Goal: Task Accomplishment & Management: Manage account settings

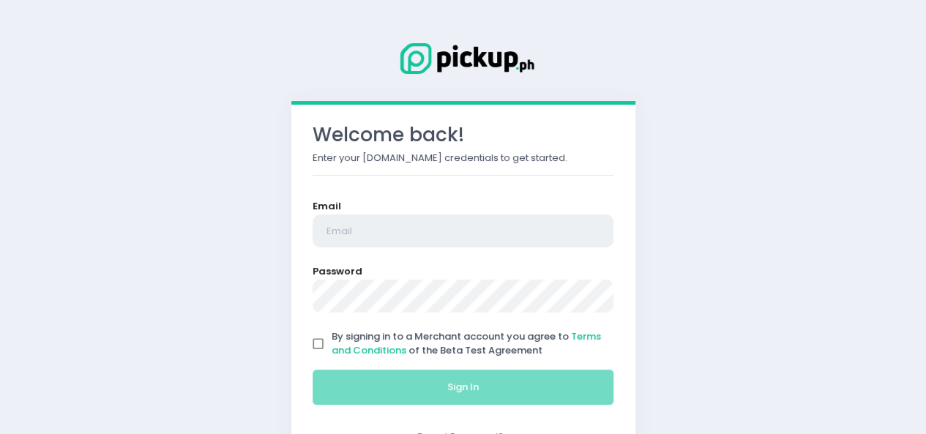
click at [392, 239] on input "email" at bounding box center [464, 232] width 302 height 34
click at [398, 282] on form "Email Password By signing in to a Merchant account you agree to Terms and Condi…" at bounding box center [464, 305] width 302 height 212
type input "[EMAIL_ADDRESS][DOMAIN_NAME]"
click at [317, 350] on input "By signing in to a Merchant account you agree to Terms and Conditions of the Be…" at bounding box center [319, 344] width 28 height 28
checkbox input "true"
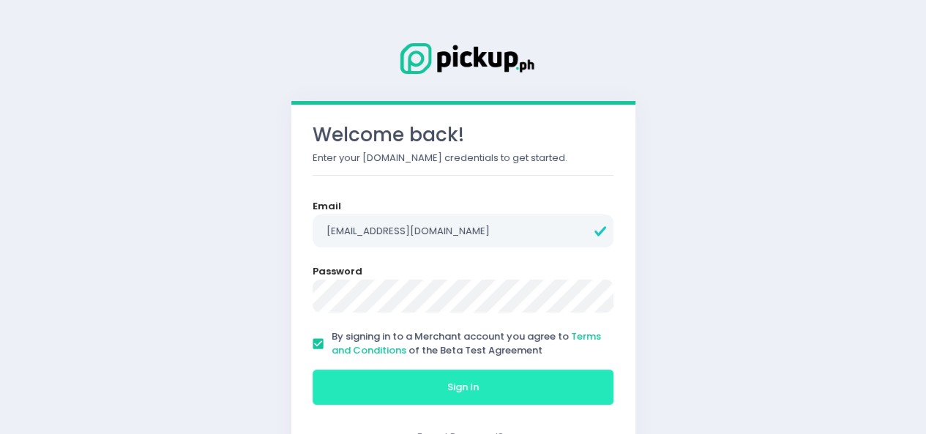
click at [339, 380] on button "Sign In" at bounding box center [464, 387] width 302 height 35
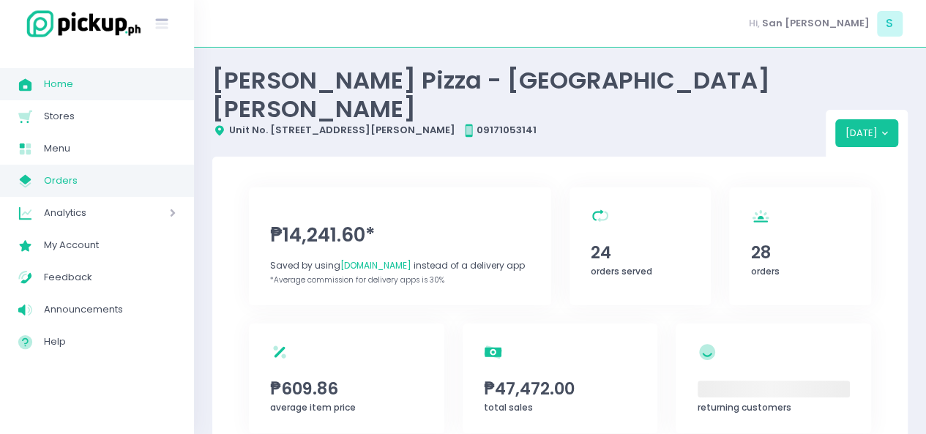
click at [70, 176] on span "Orders" at bounding box center [110, 180] width 132 height 19
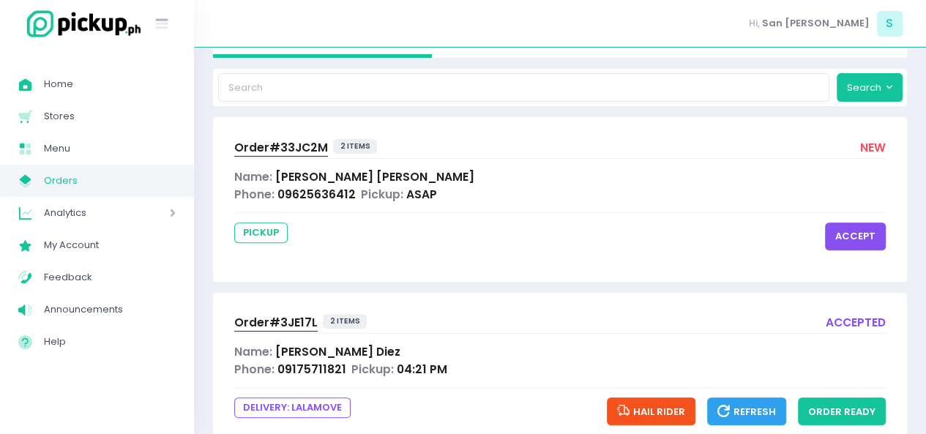
scroll to position [143, 0]
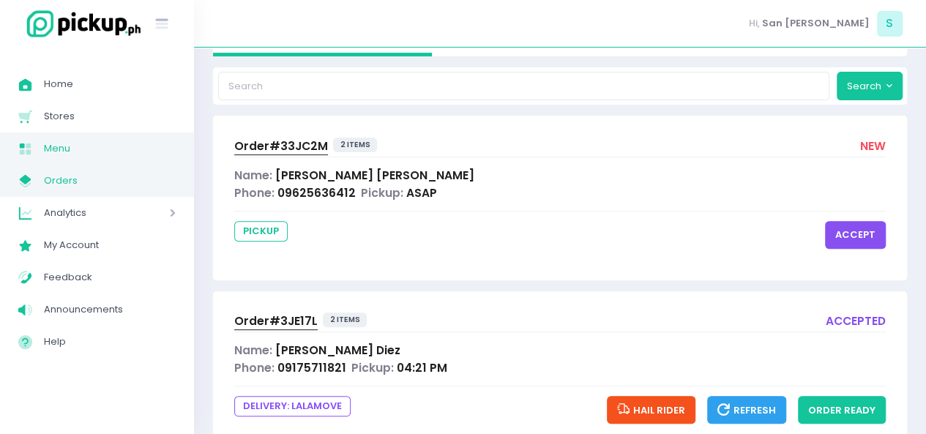
click at [0, 140] on link "Menu Created with Sketch. Menu" at bounding box center [97, 149] width 194 height 32
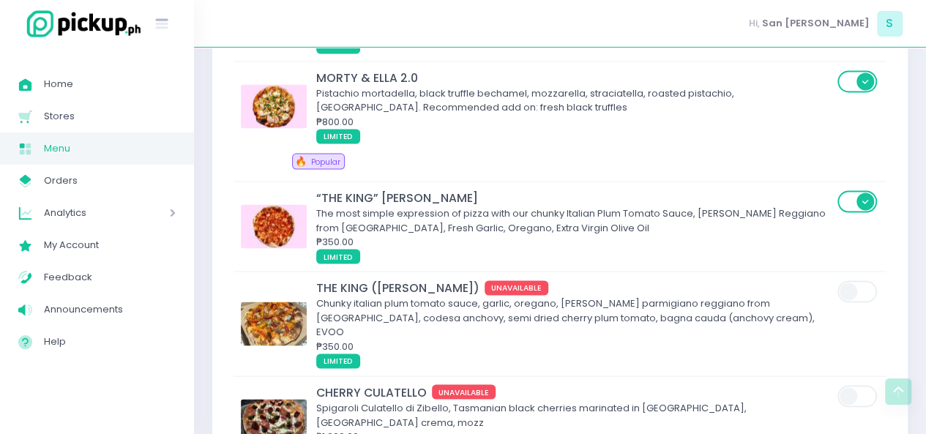
scroll to position [1309, 0]
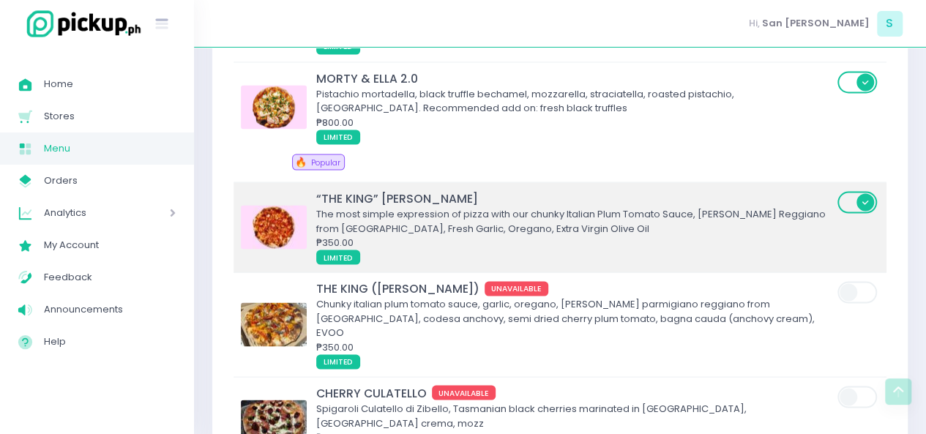
click at [663, 207] on div "The most simple expression of pizza with our chunky Italian Plum Tomato Sauce, …" at bounding box center [574, 221] width 517 height 29
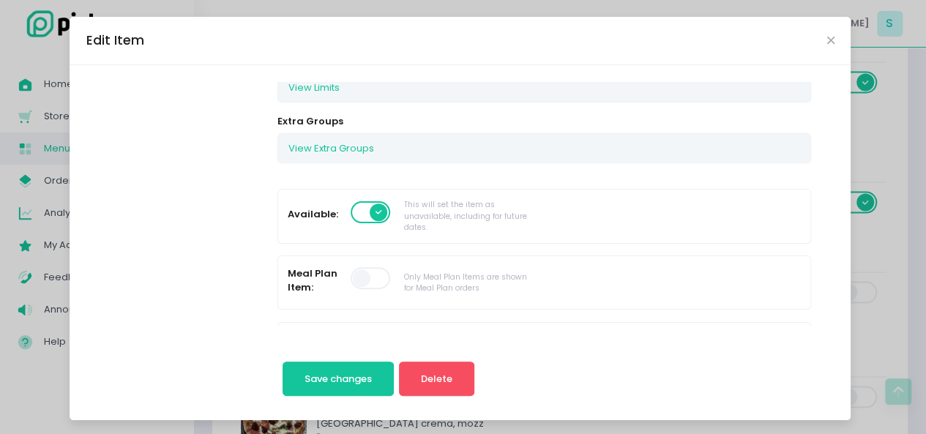
scroll to position [296, 0]
click at [351, 202] on span at bounding box center [372, 212] width 42 height 22
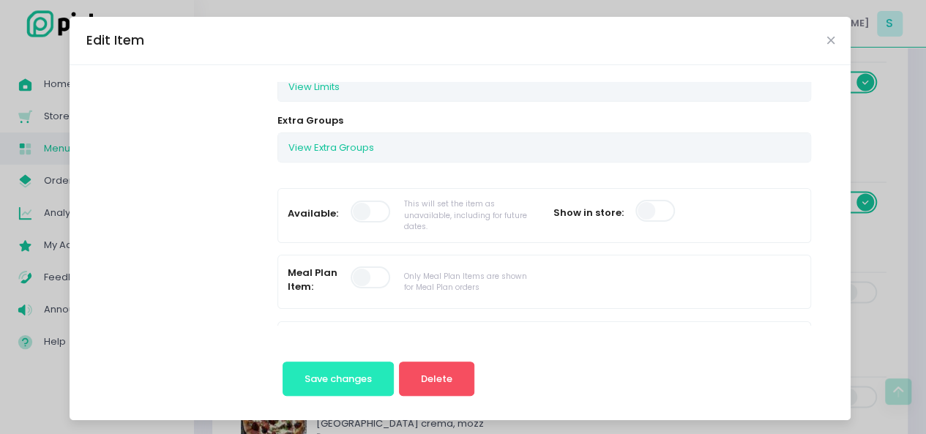
click at [335, 370] on button "Save changes" at bounding box center [339, 379] width 112 height 35
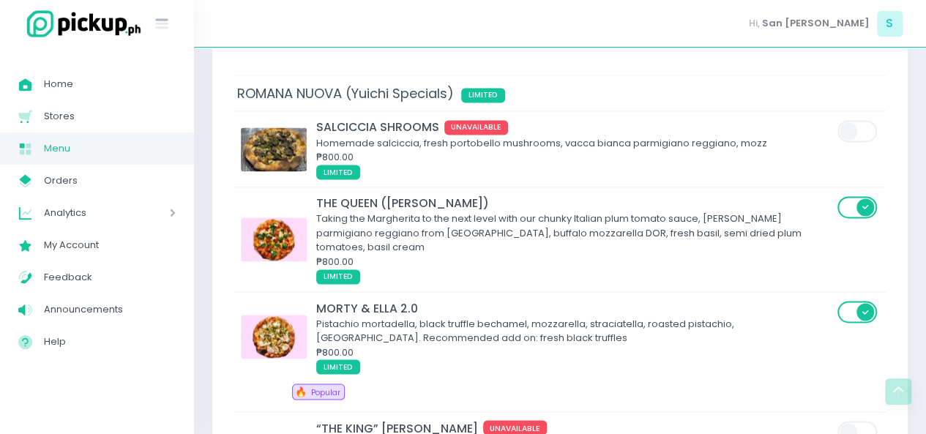
scroll to position [1084, 0]
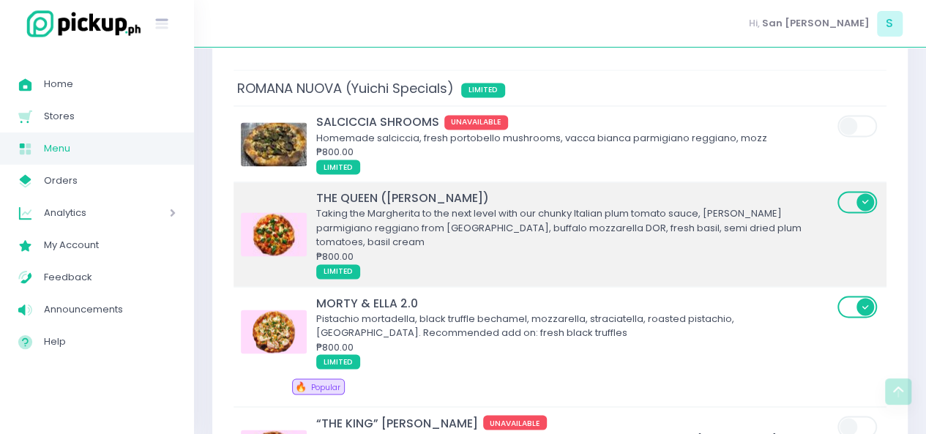
click at [598, 207] on div "Taking the Margherita to the next level with our chunky Italian plum tomato sau…" at bounding box center [574, 228] width 517 height 43
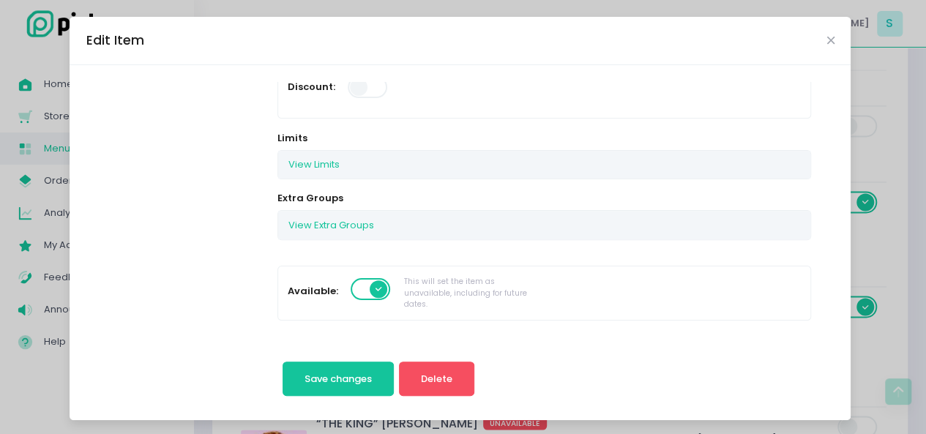
scroll to position [219, 0]
click at [360, 291] on span at bounding box center [372, 289] width 42 height 22
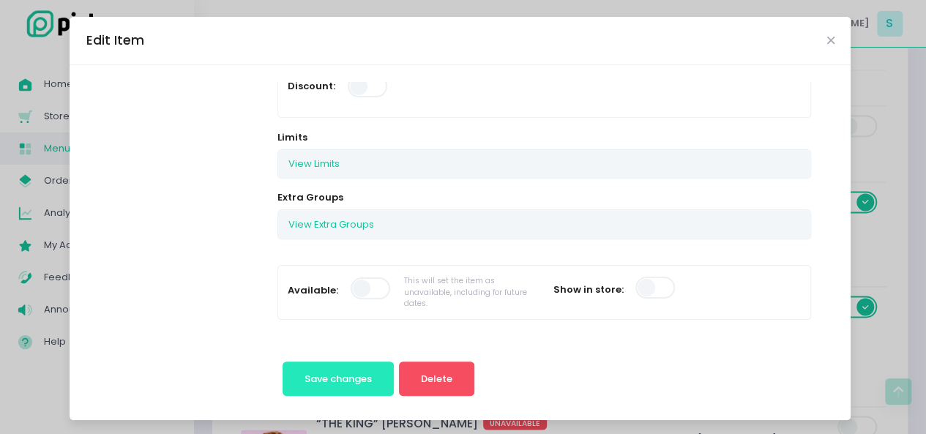
click at [339, 386] on button "Save changes" at bounding box center [339, 379] width 112 height 35
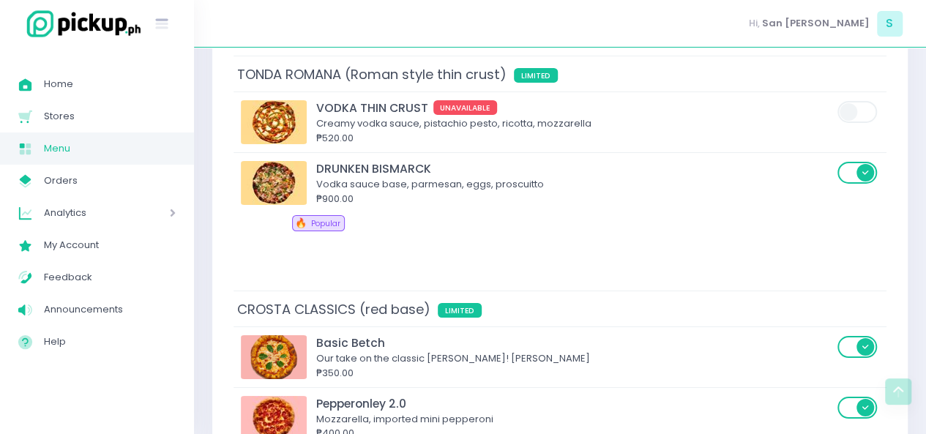
scroll to position [2540, 0]
